Goal: Task Accomplishment & Management: Manage account settings

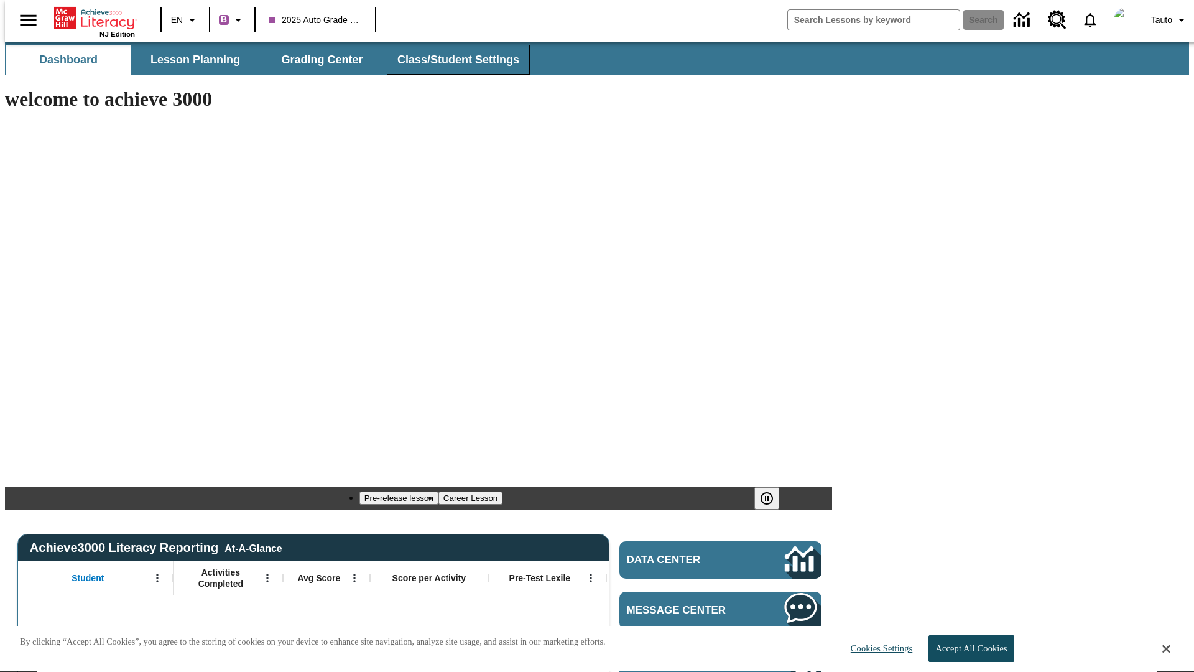
click at [451, 60] on span "Class/Student Settings" at bounding box center [458, 60] width 122 height 14
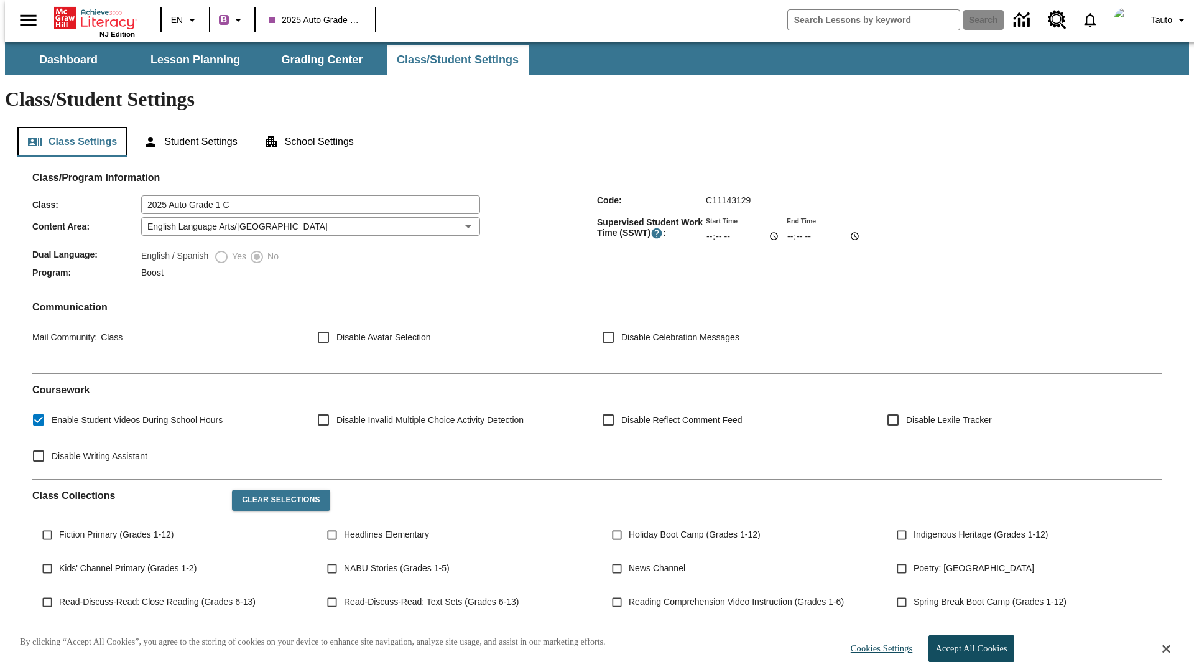
click at [67, 127] on button "Class Settings" at bounding box center [71, 142] width 109 height 30
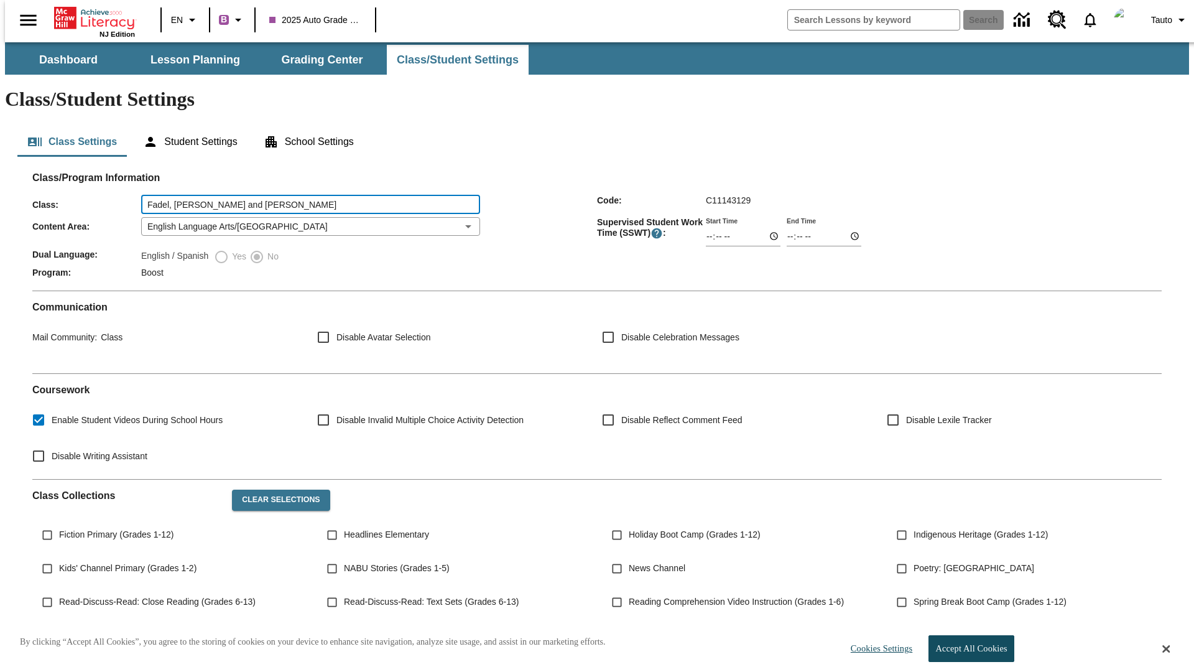
type input "Fadel, [PERSON_NAME] and [PERSON_NAME]"
type input "06:00"
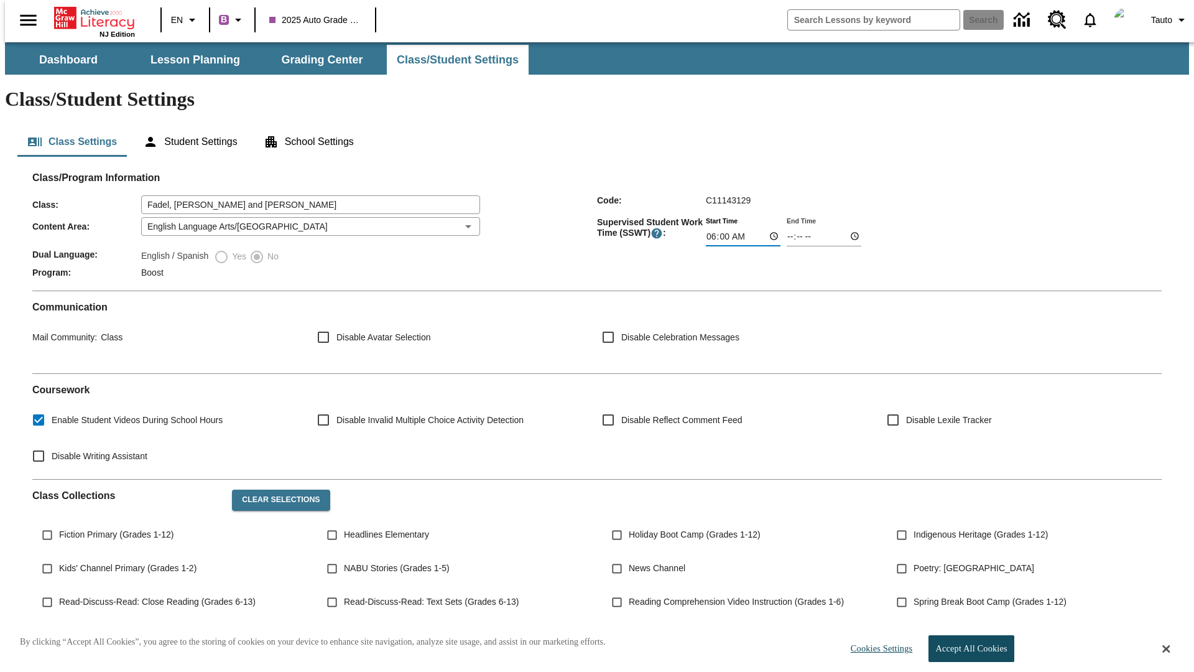
type input "06:01"
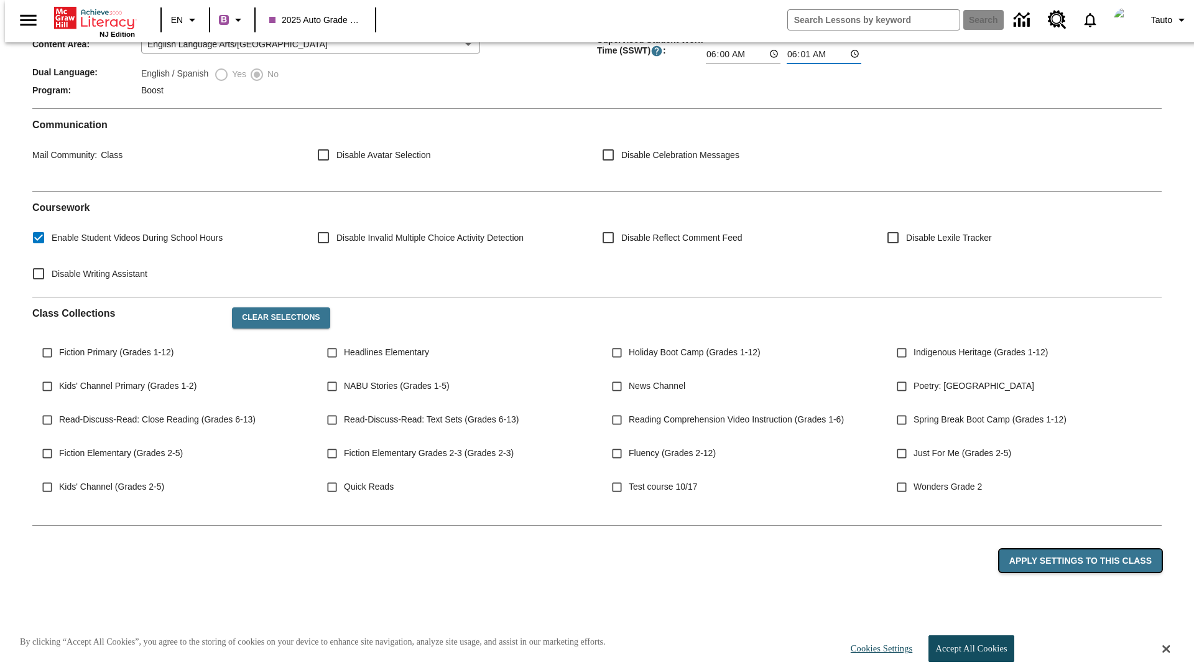
click at [1087, 549] on button "Apply Settings to this Class" at bounding box center [1080, 560] width 162 height 23
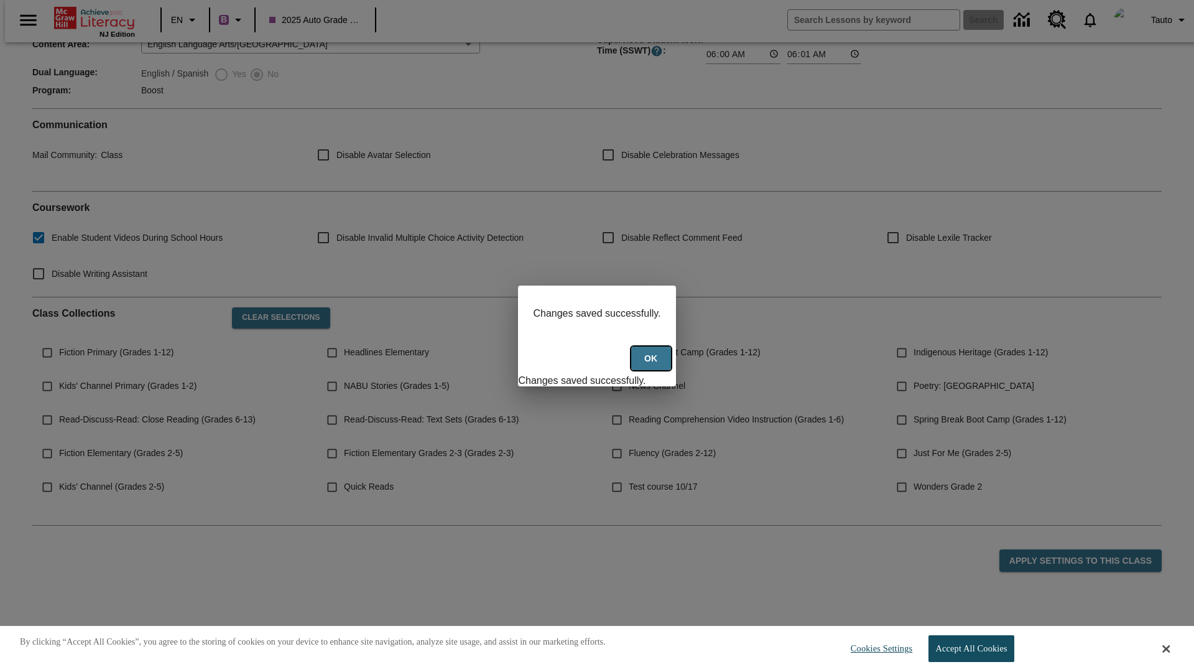
click at [652, 365] on button "Ok" at bounding box center [651, 358] width 40 height 24
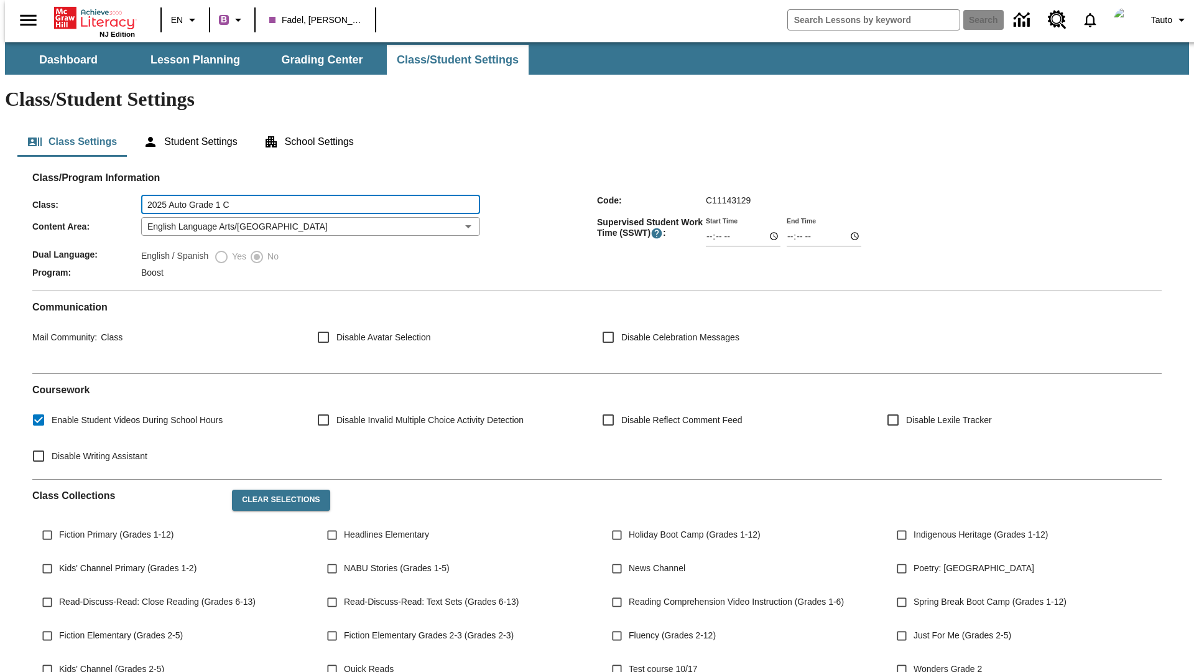
type input "2025 Auto Grade 1 C"
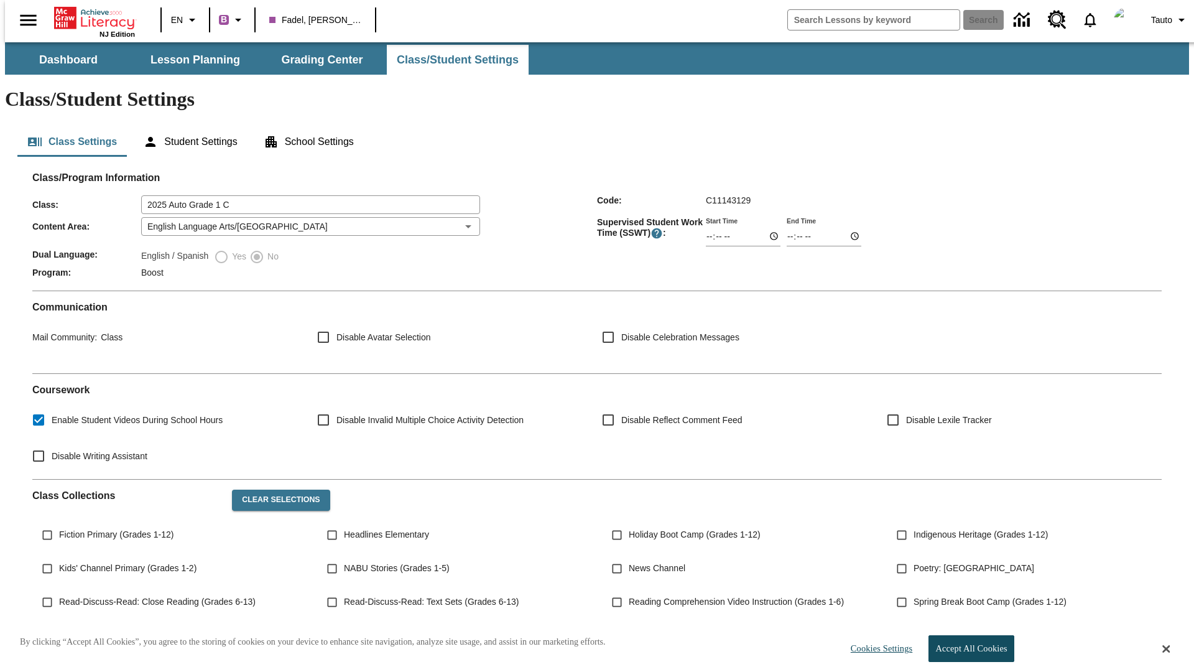
type input "06:00"
type input "06:01"
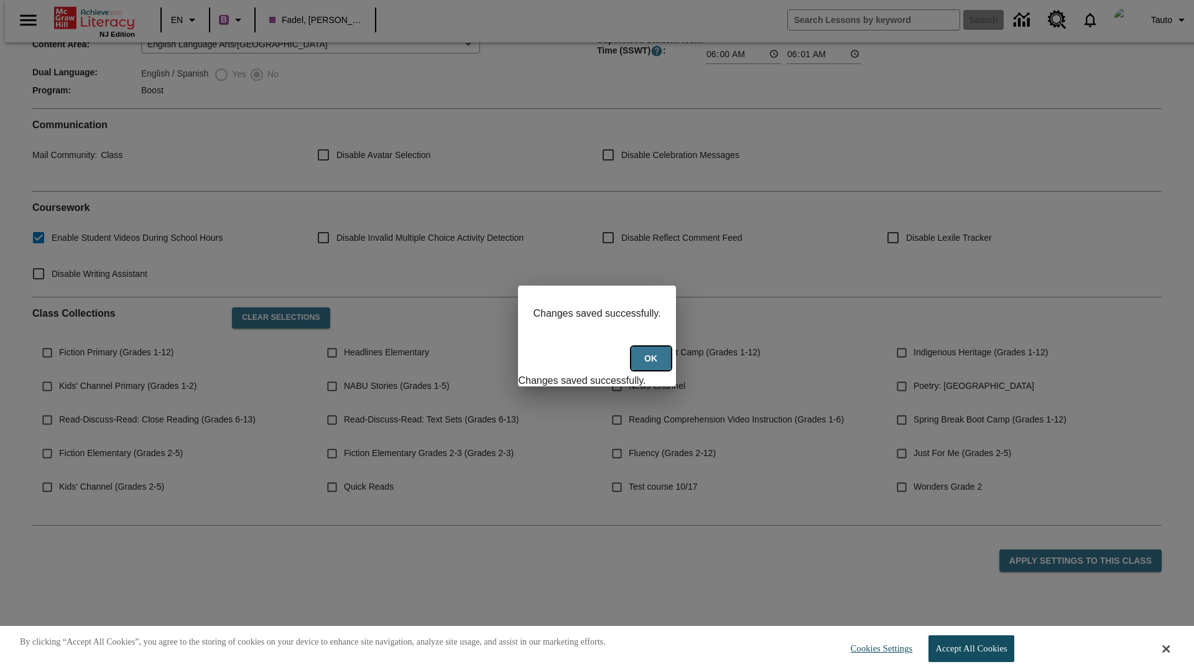
click at [652, 365] on button "Ok" at bounding box center [651, 358] width 40 height 24
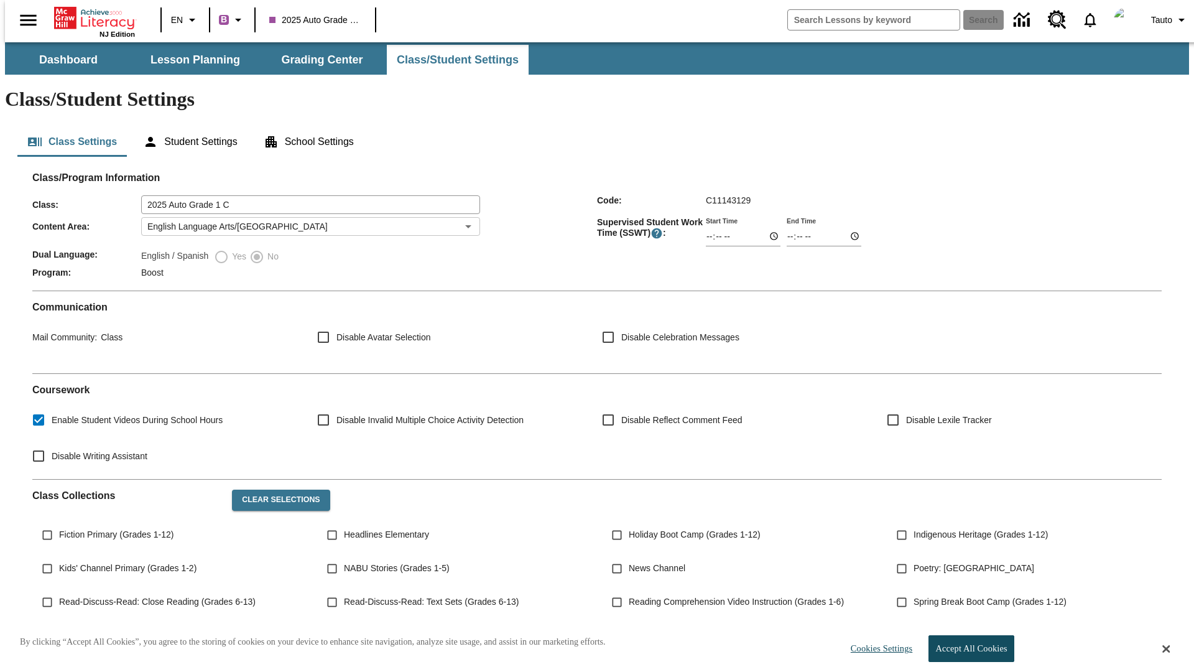
click at [307, 190] on body "Skip to main content NJ Edition EN B 2025 Auto Grade 1 C Search Tauto Dashboard…" at bounding box center [597, 453] width 1184 height 823
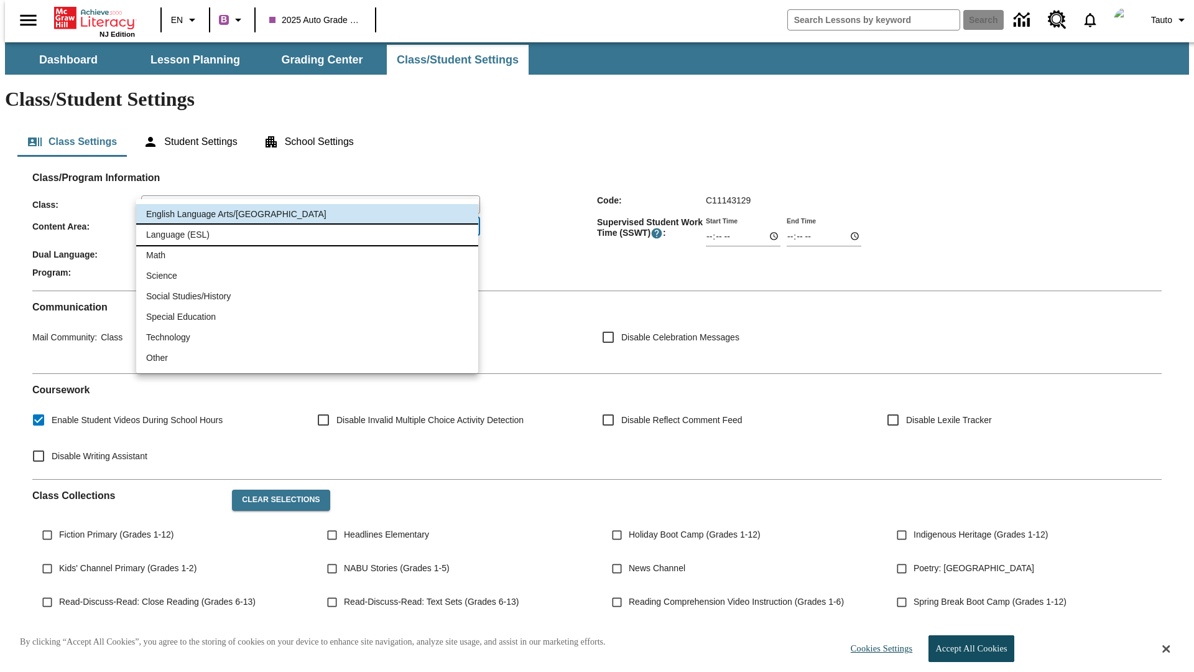
click at [307, 234] on li "Language (ESL)" at bounding box center [307, 234] width 342 height 21
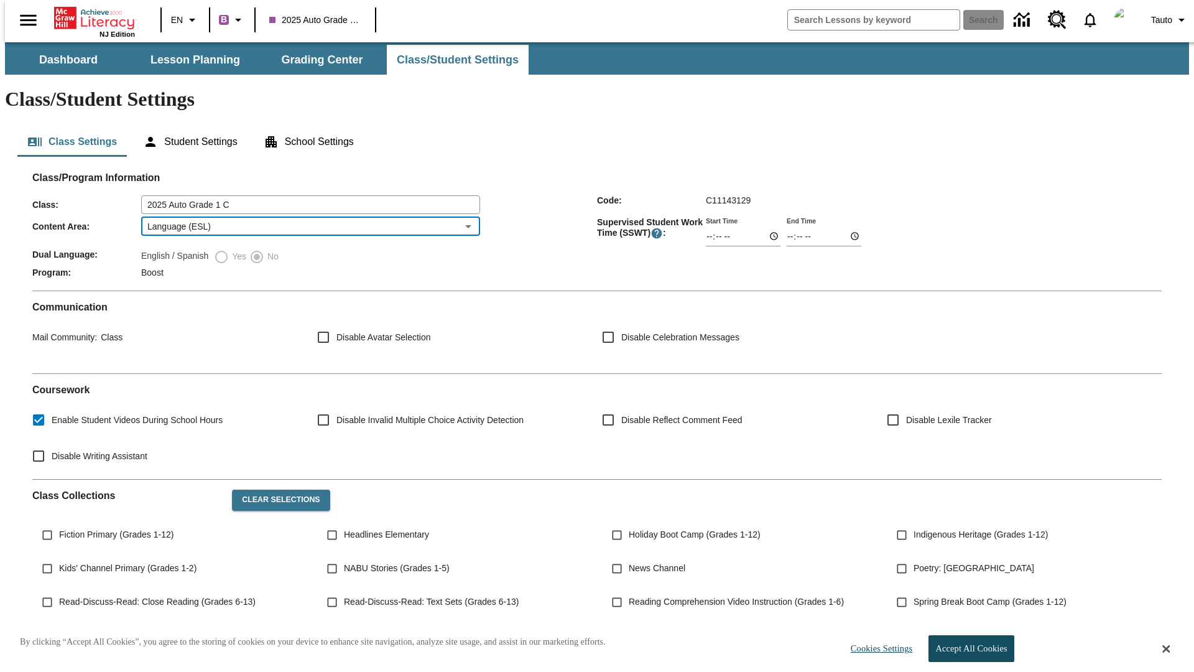
type input "2"
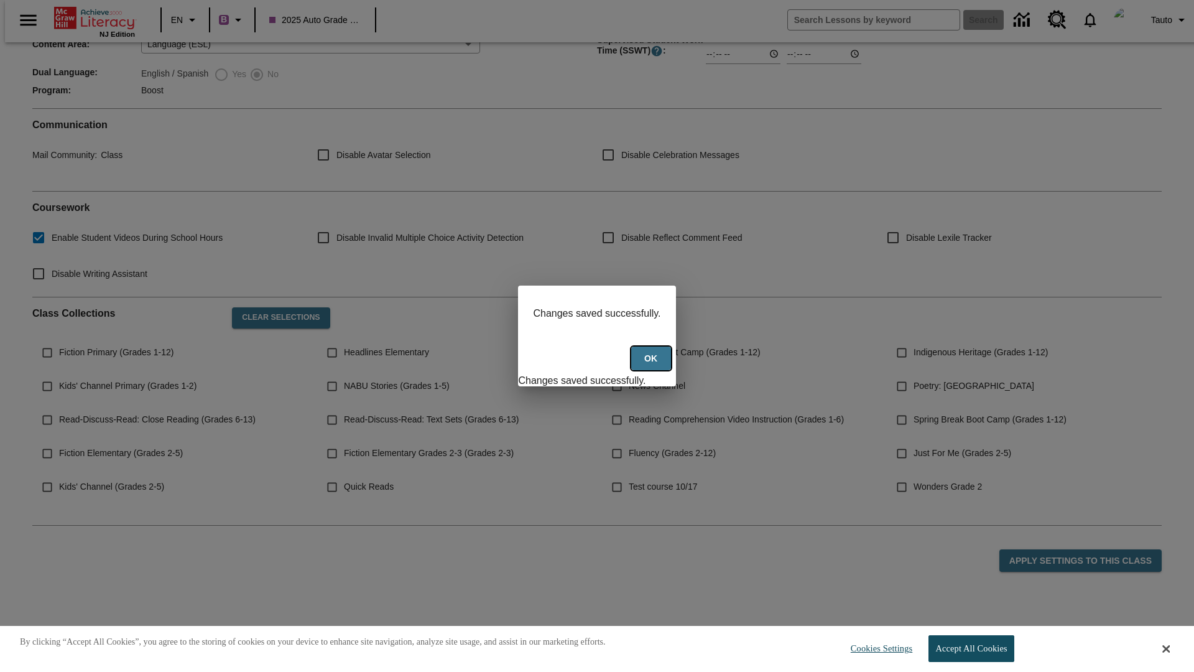
click at [652, 365] on button "Ok" at bounding box center [651, 358] width 40 height 24
